Goal: Transaction & Acquisition: Book appointment/travel/reservation

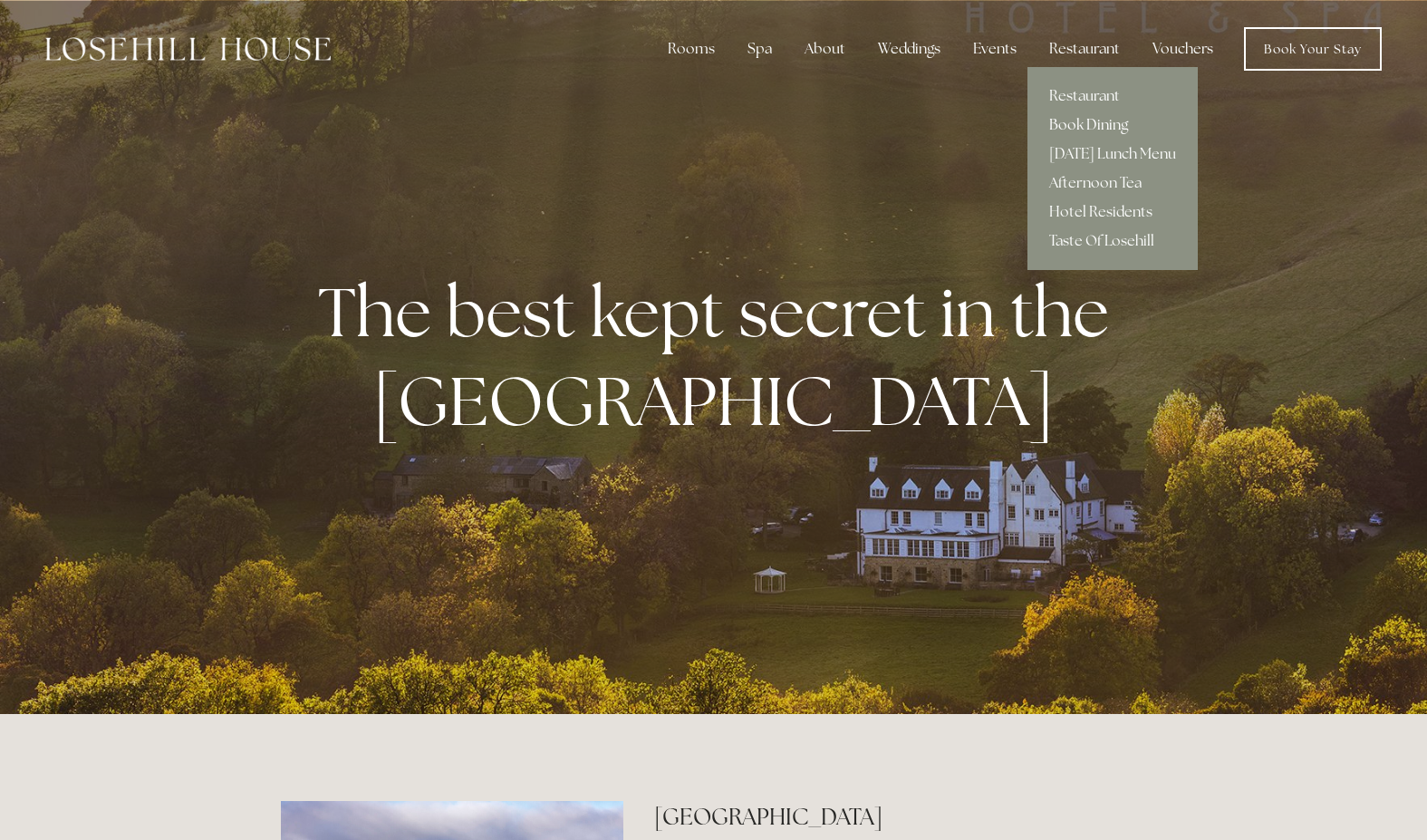
click at [1103, 121] on link "Book Dining" at bounding box center [1113, 125] width 170 height 29
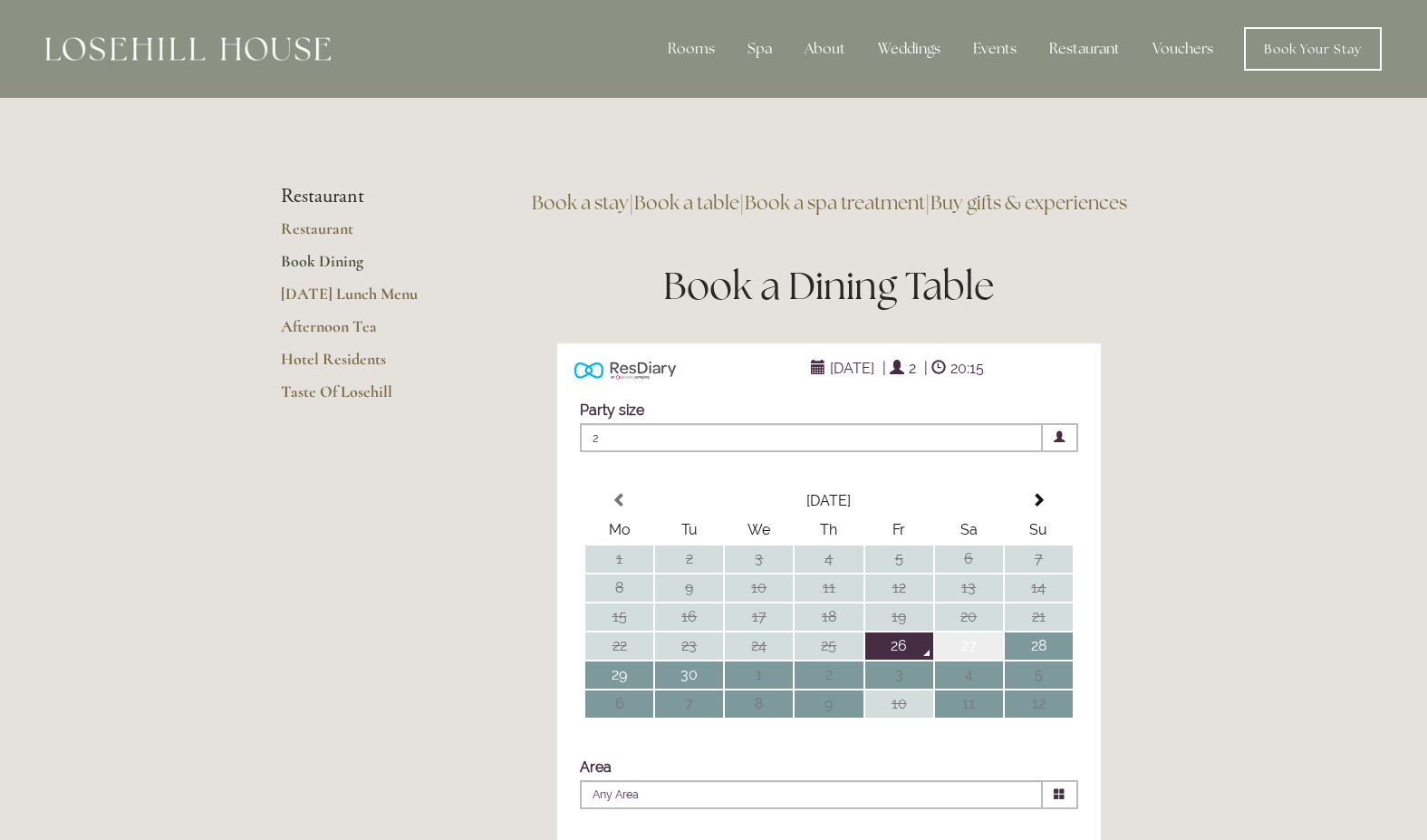
click at [964, 659] on td "27" at bounding box center [968, 646] width 67 height 27
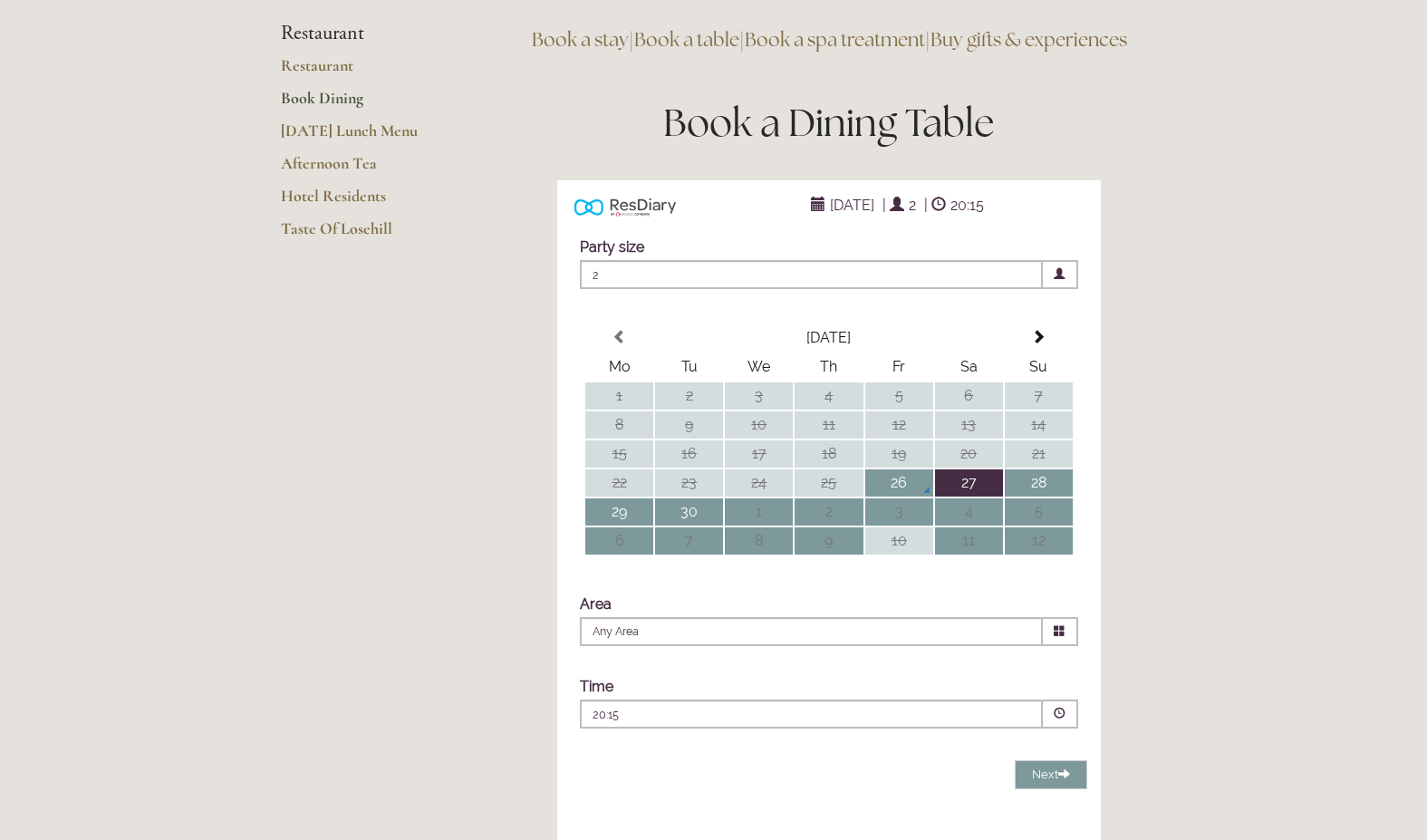
scroll to position [185, 0]
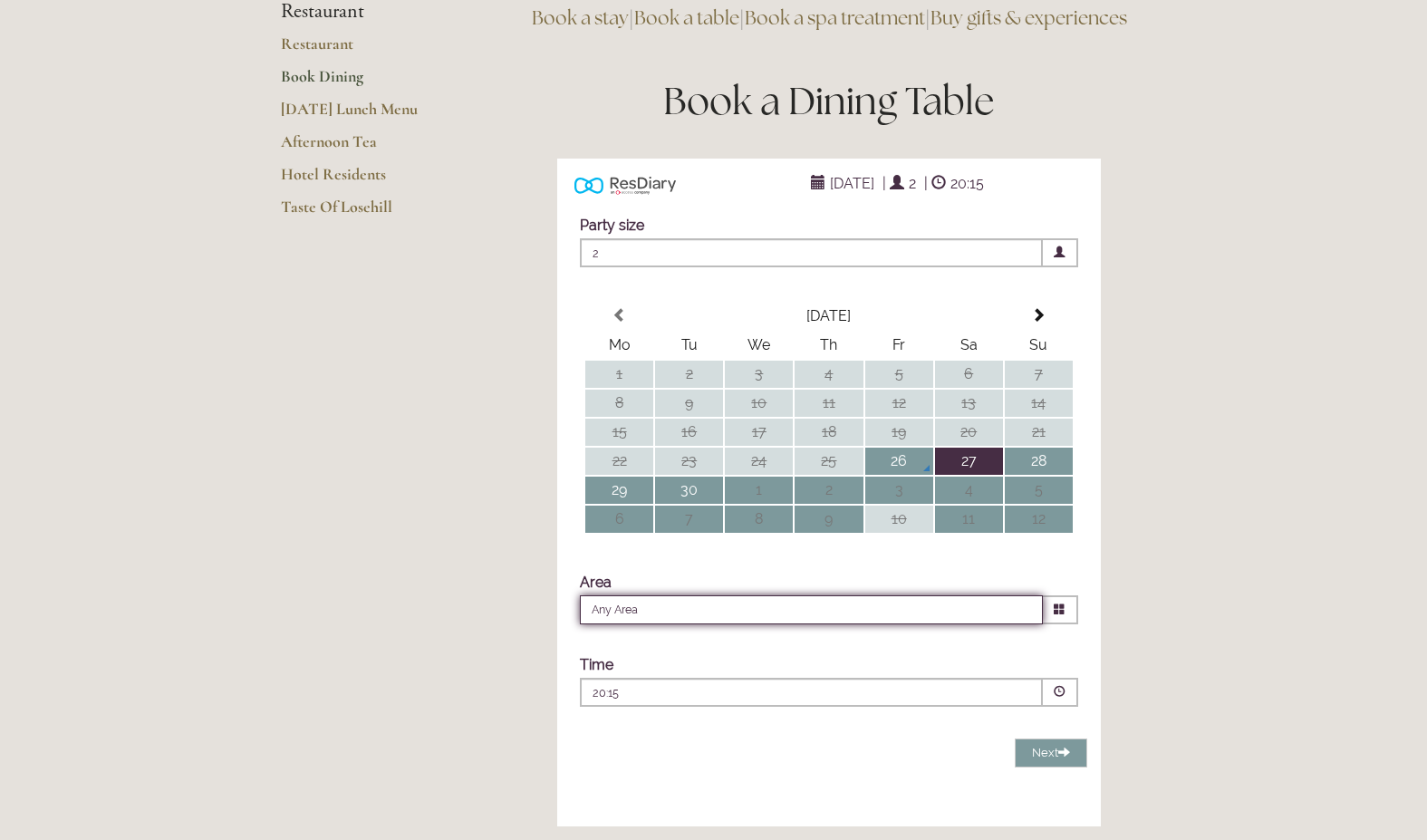
click at [1013, 624] on input "Any Area" at bounding box center [811, 610] width 463 height 29
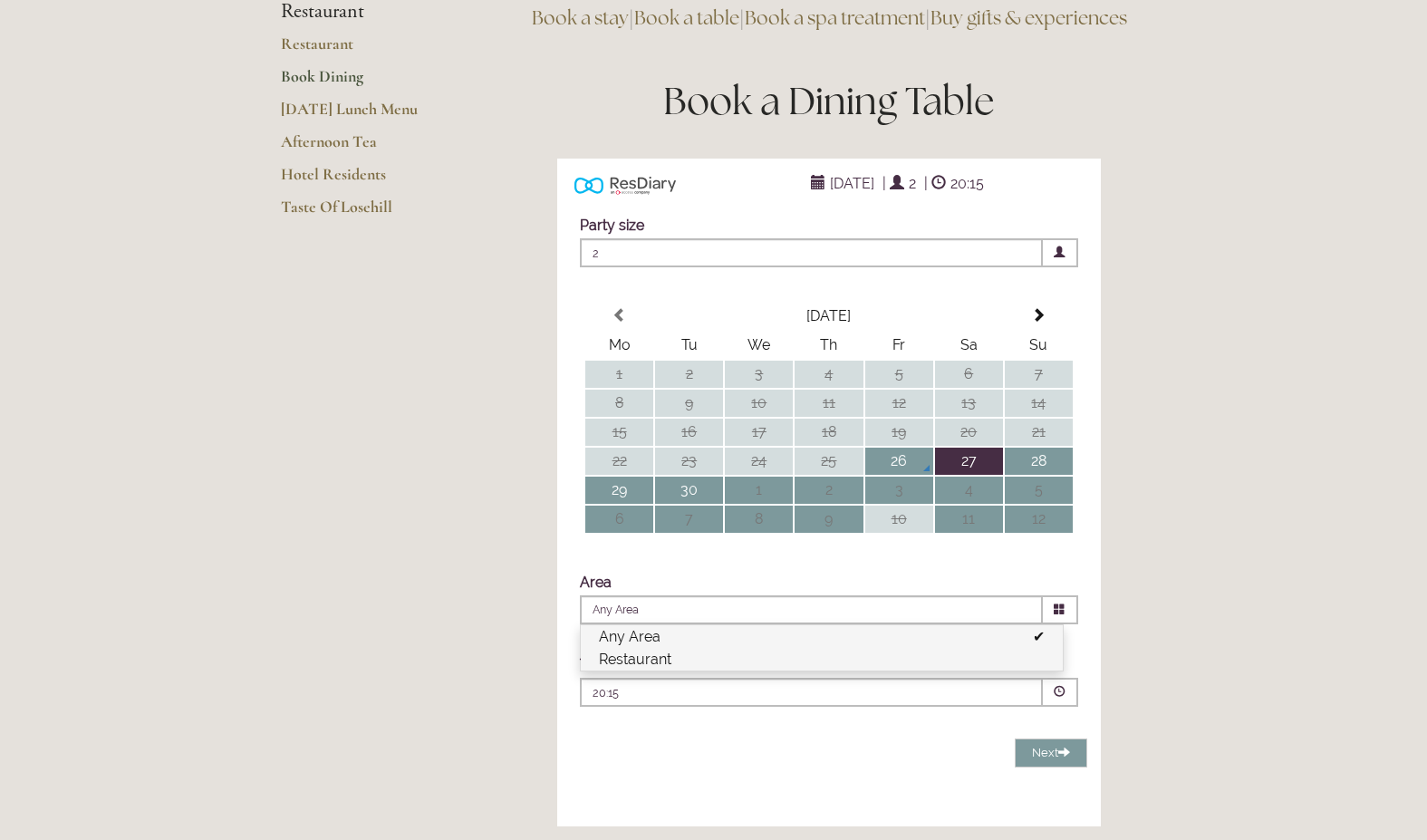
click at [690, 671] on li "Restaurant" at bounding box center [822, 658] width 482 height 22
type input "Restaurant"
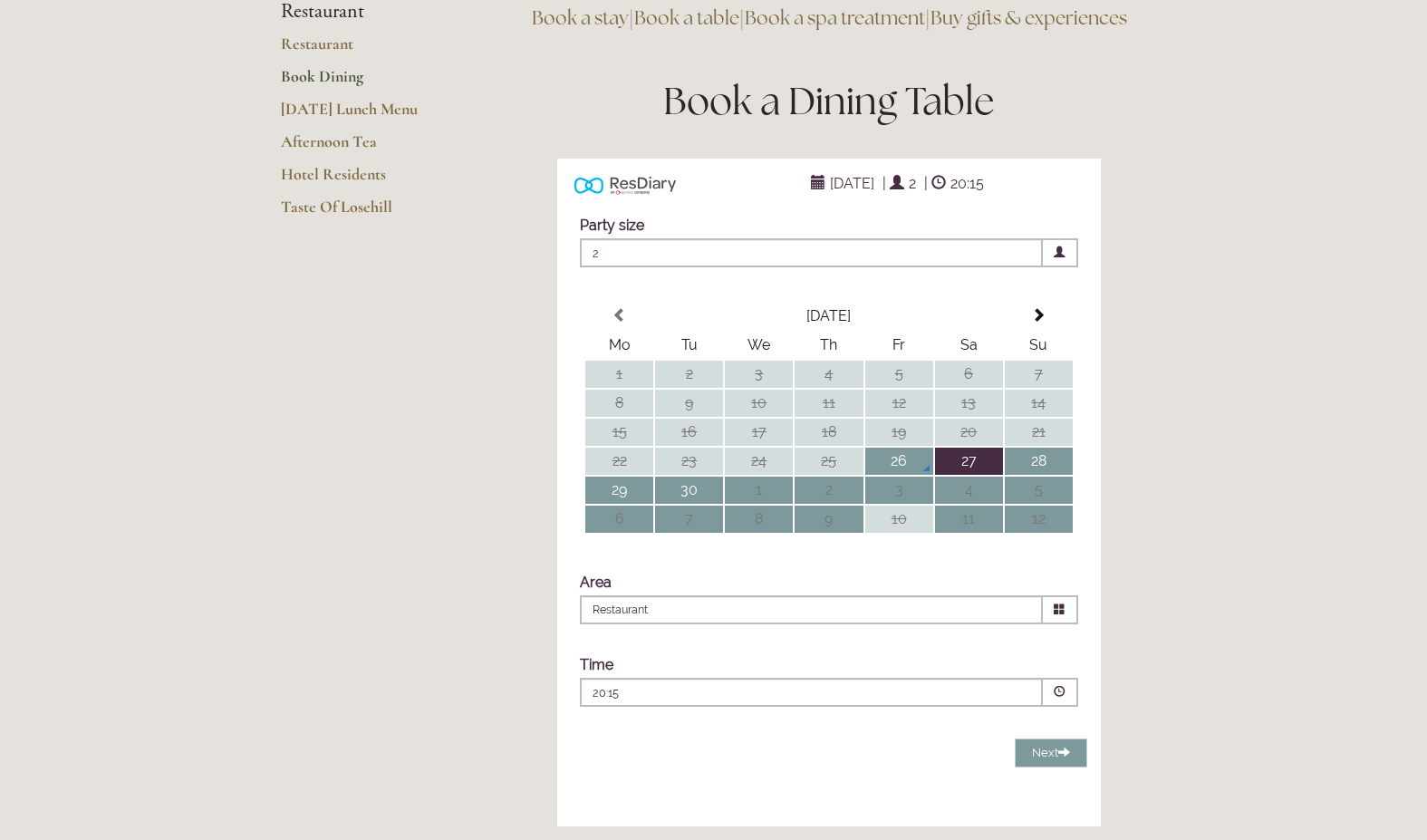
click at [1058, 697] on span at bounding box center [1059, 691] width 12 height 12
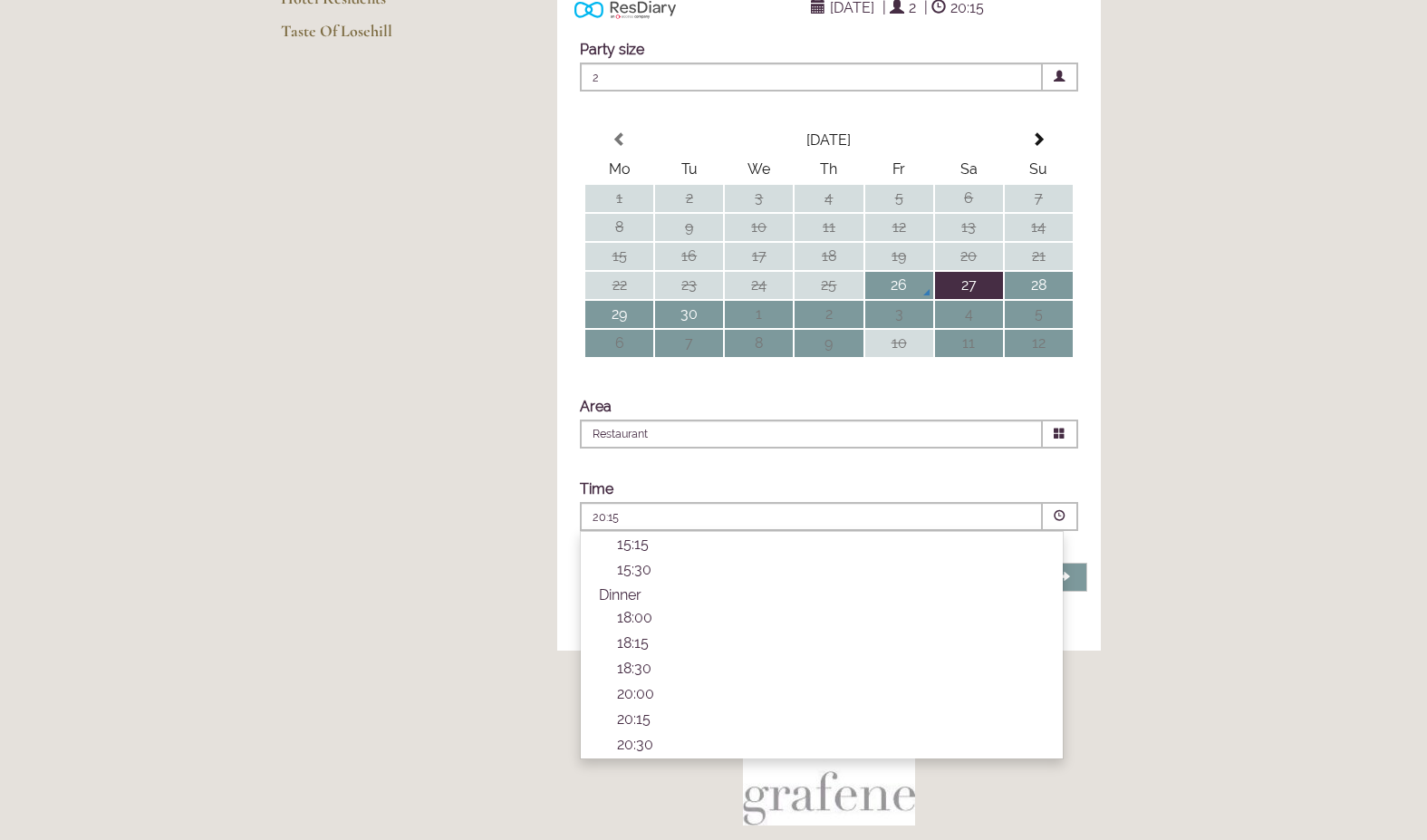
scroll to position [370, 0]
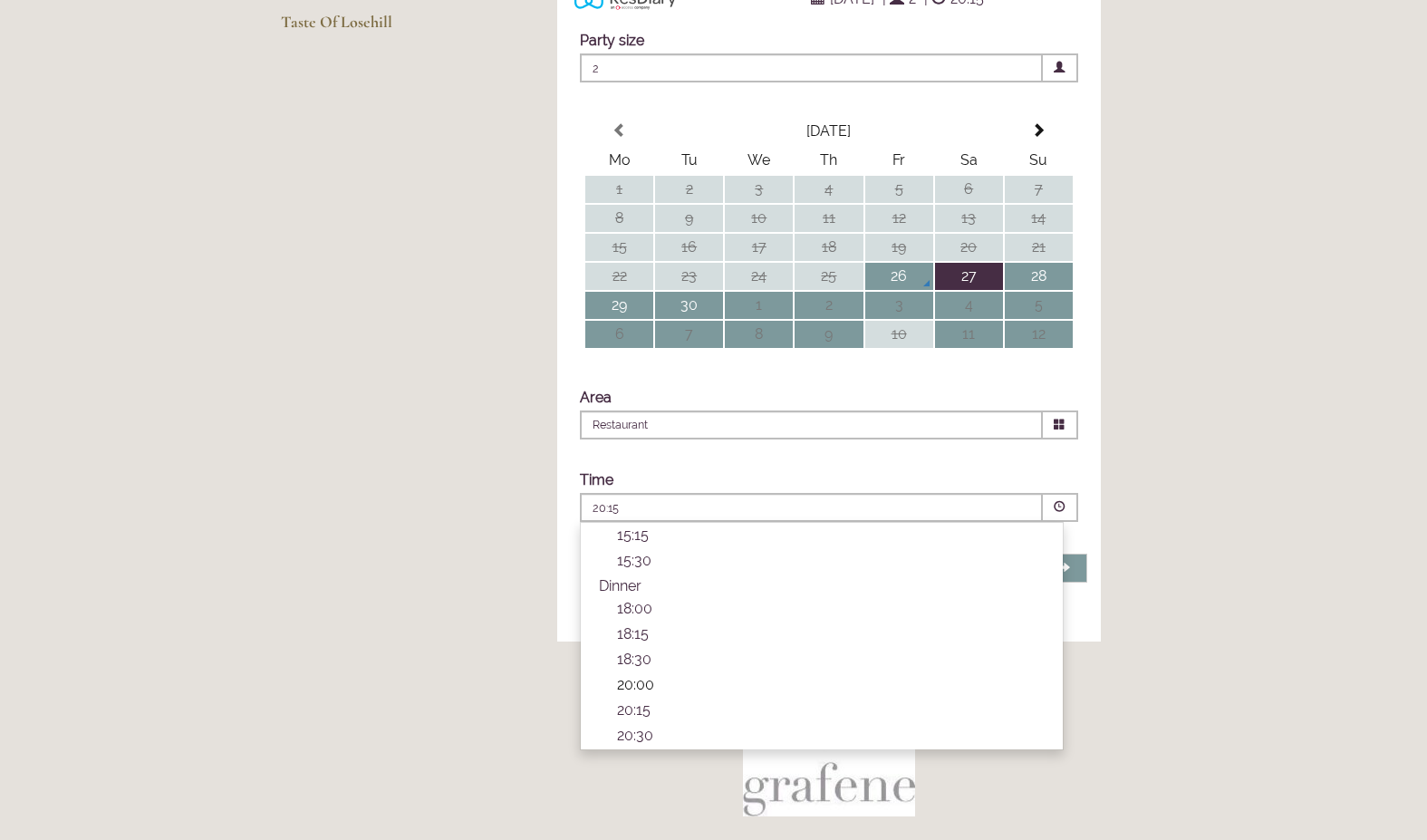
click at [638, 693] on p "20:00" at bounding box center [830, 685] width 427 height 18
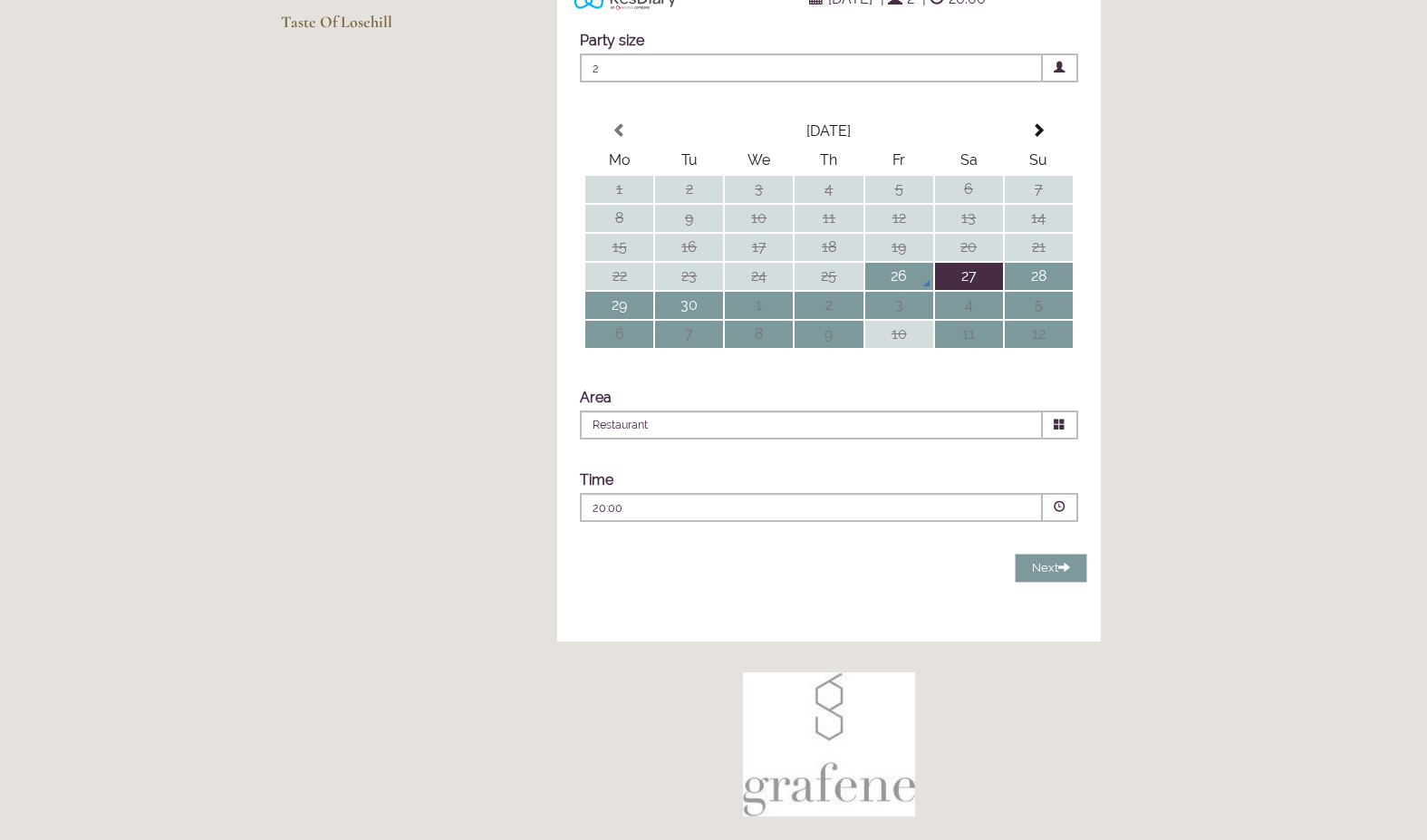
click at [1054, 512] on span at bounding box center [1059, 507] width 12 height 12
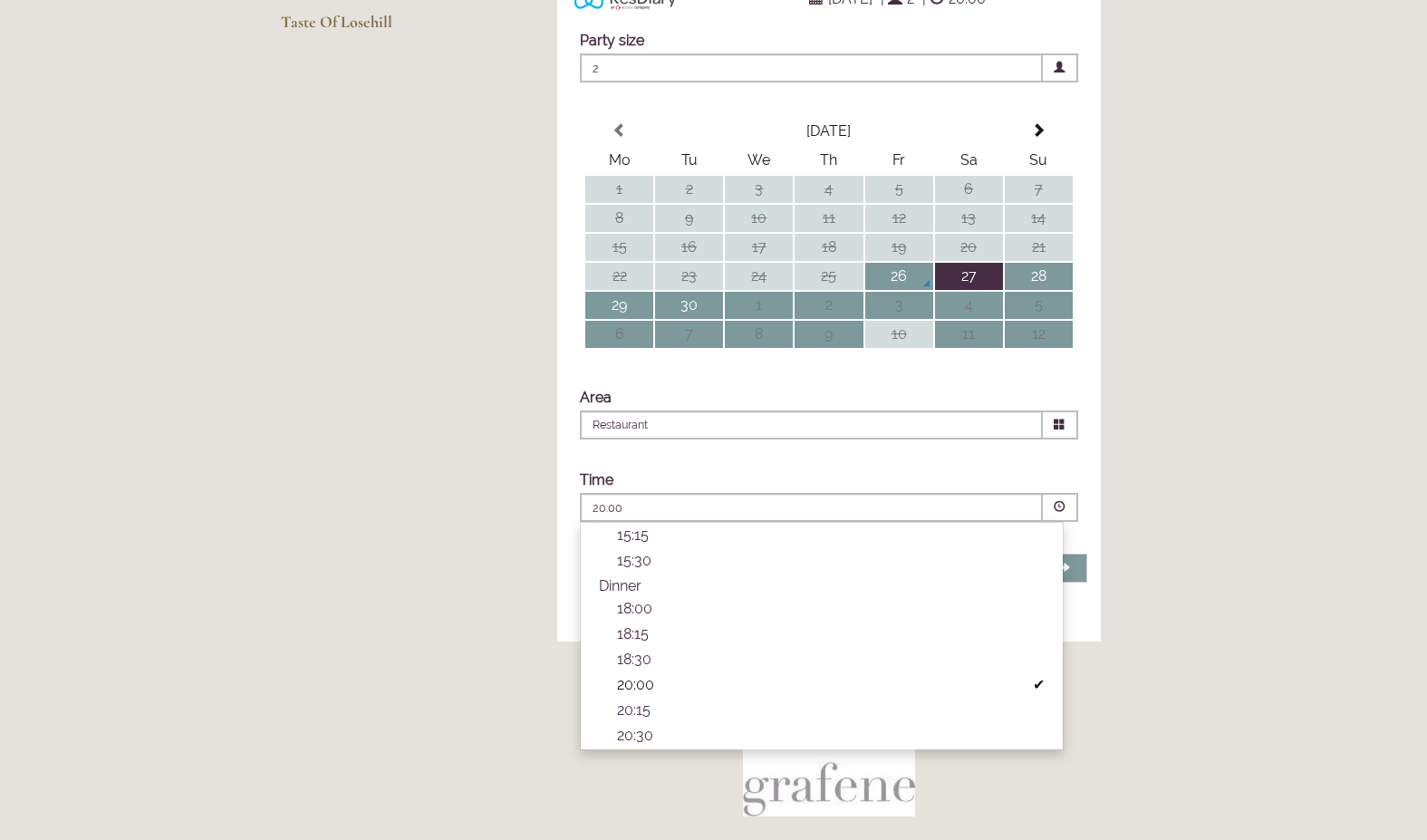
scroll to position [526, 0]
click at [636, 698] on li "20:00 Combined Shape Join Standby List" at bounding box center [822, 685] width 482 height 25
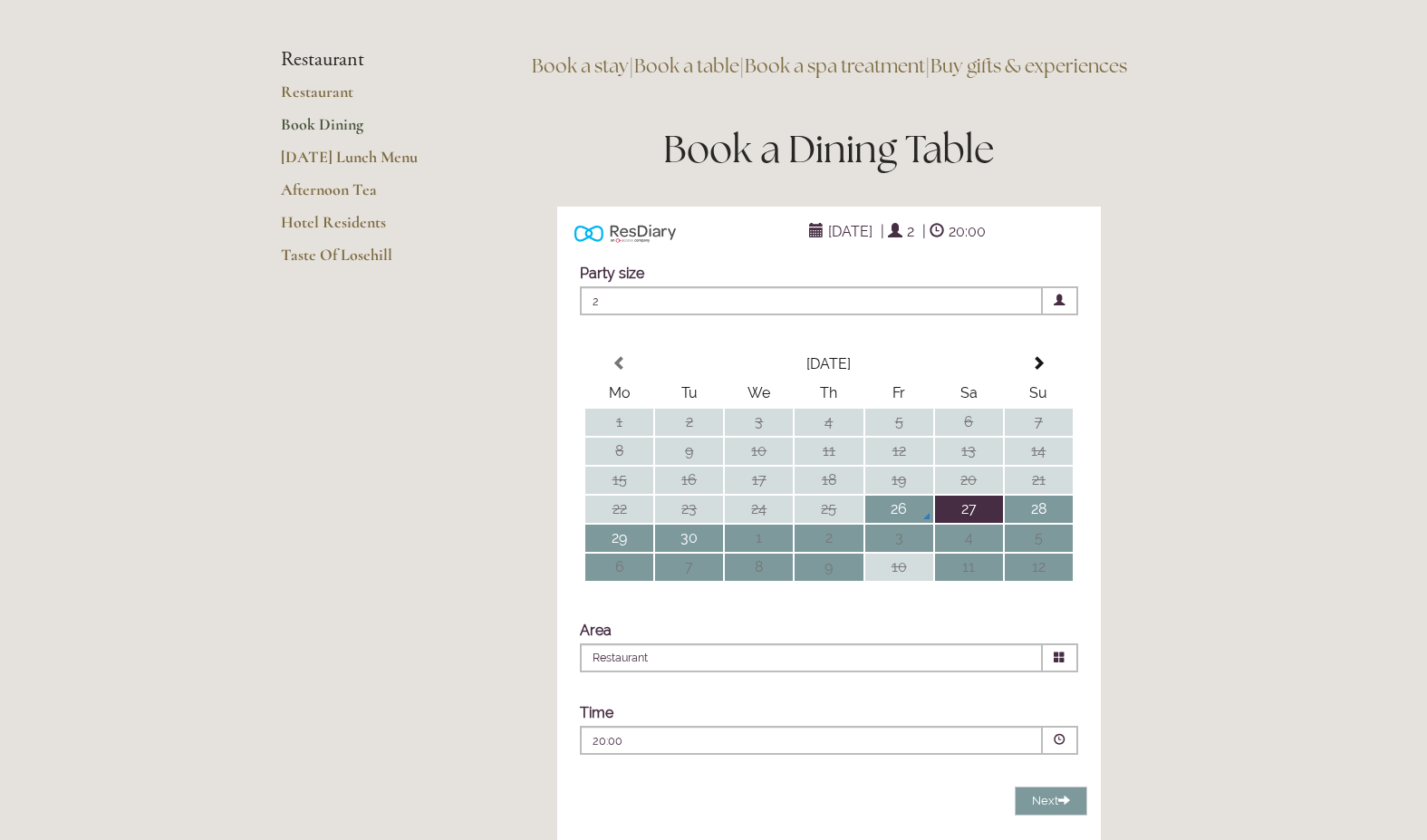
scroll to position [0, 0]
